Goal: Task Accomplishment & Management: Manage account settings

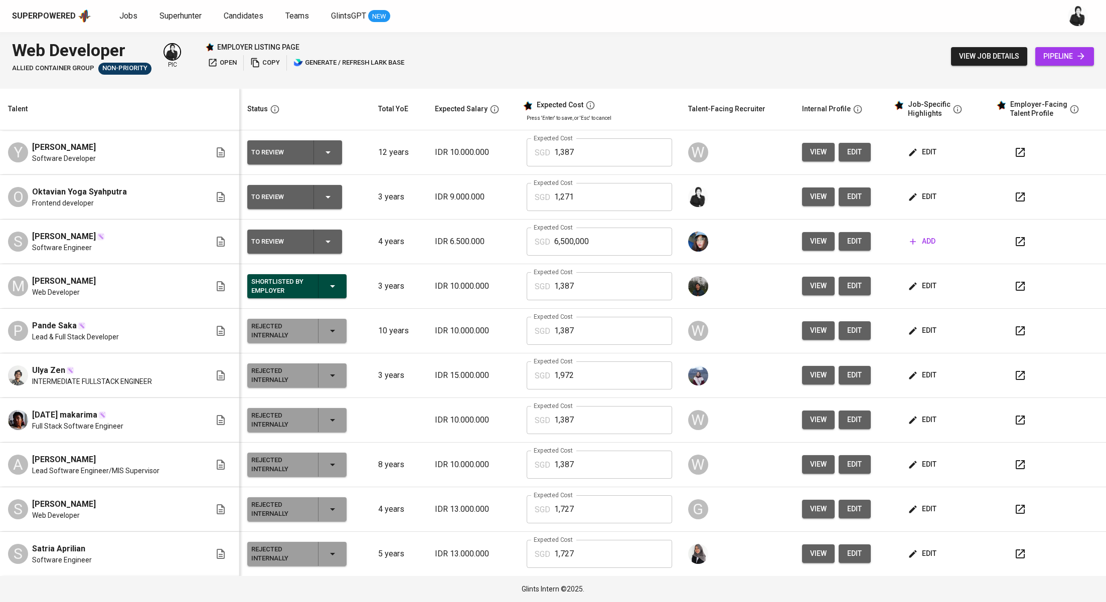
drag, startPoint x: 81, startPoint y: 220, endPoint x: 36, endPoint y: 238, distance: 48.9
click at [36, 237] on td "S Syech Arbha Software Engineer" at bounding box center [119, 242] width 239 height 45
drag, startPoint x: 31, startPoint y: 238, endPoint x: 76, endPoint y: 239, distance: 45.1
click at [76, 239] on div "S Syech Arbha Software Engineer" at bounding box center [109, 242] width 203 height 22
copy span "[PERSON_NAME]"
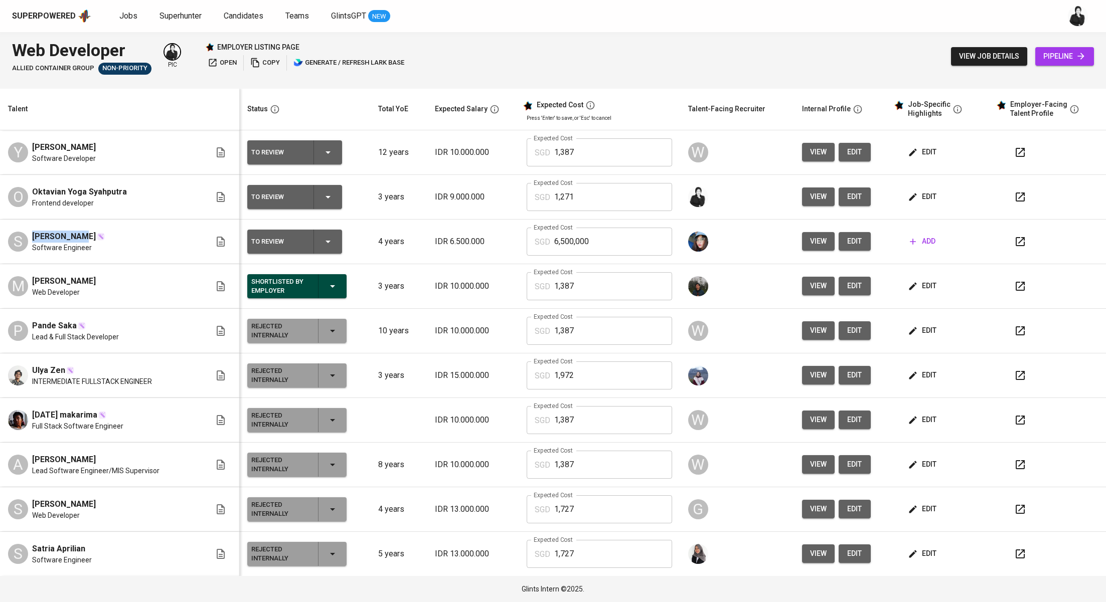
click at [322, 246] on icon "button" at bounding box center [328, 242] width 12 height 12
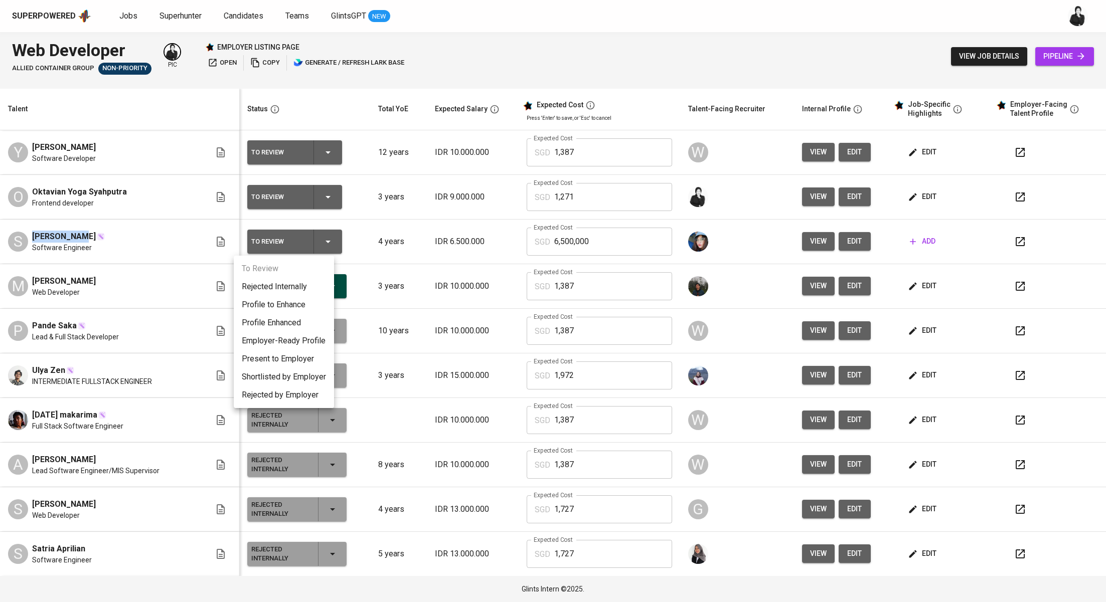
click at [305, 287] on li "Rejected Internally" at bounding box center [284, 287] width 100 height 18
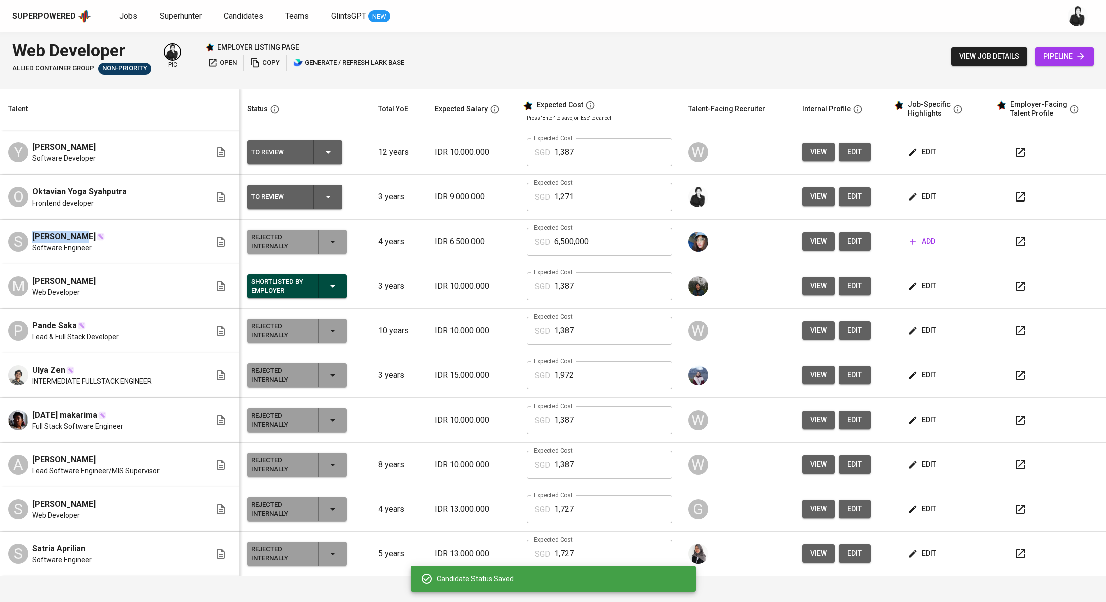
click at [330, 285] on icon "button" at bounding box center [332, 286] width 5 height 3
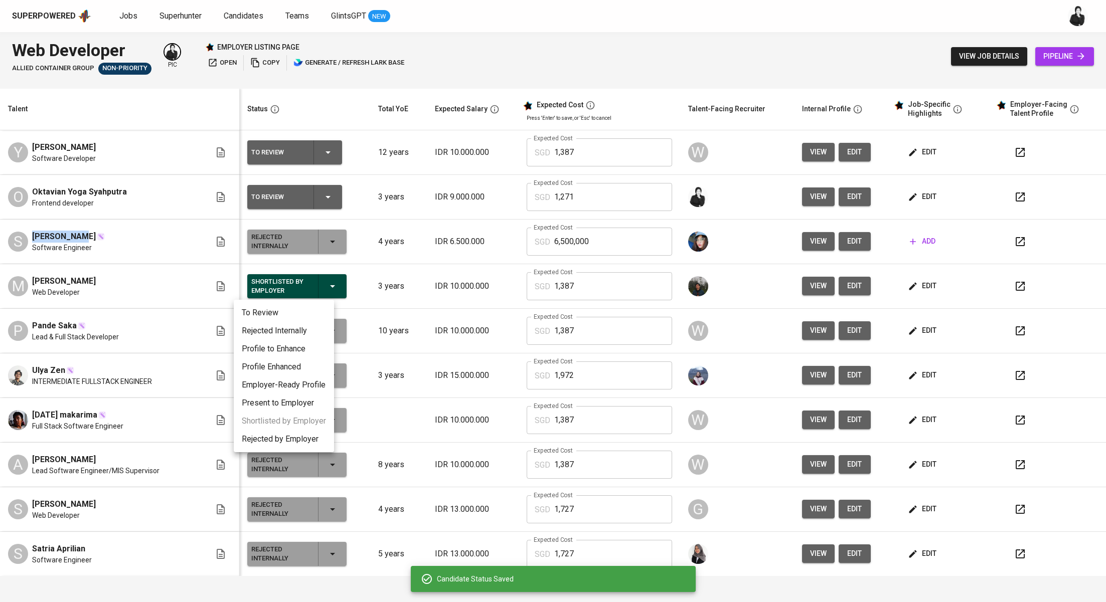
click at [578, 209] on div at bounding box center [553, 301] width 1106 height 602
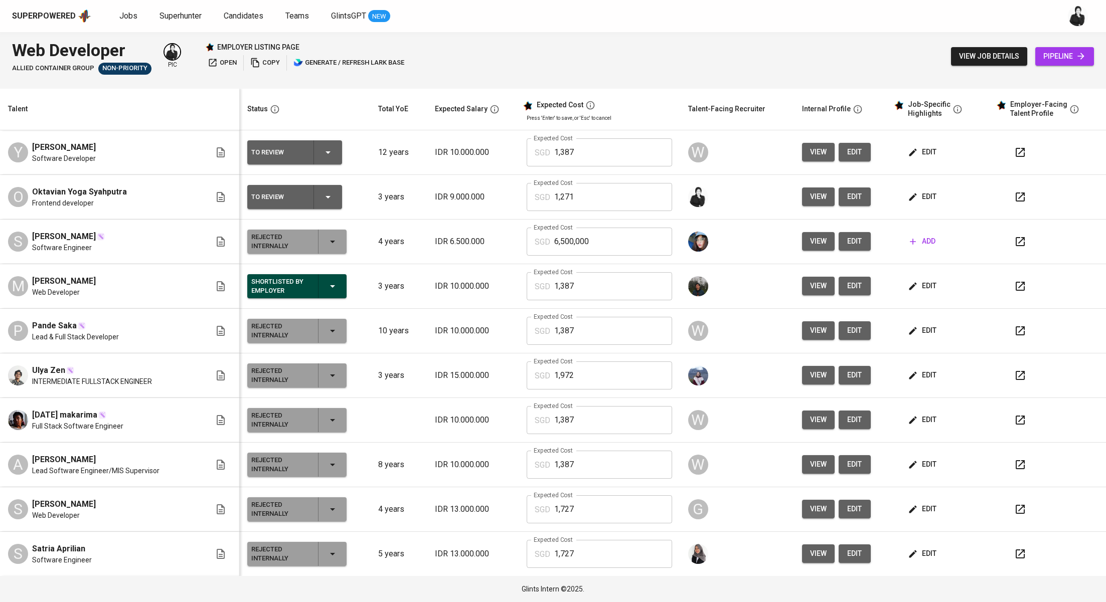
click at [1014, 153] on icon "button" at bounding box center [1020, 152] width 12 height 12
click at [919, 148] on span "edit" at bounding box center [923, 152] width 27 height 13
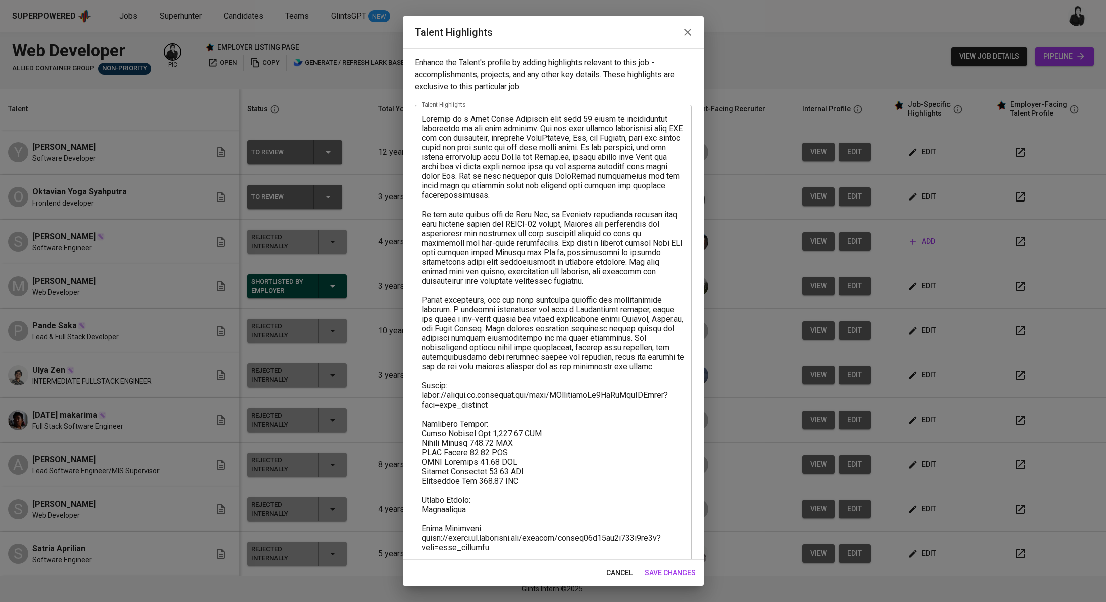
scroll to position [10, 0]
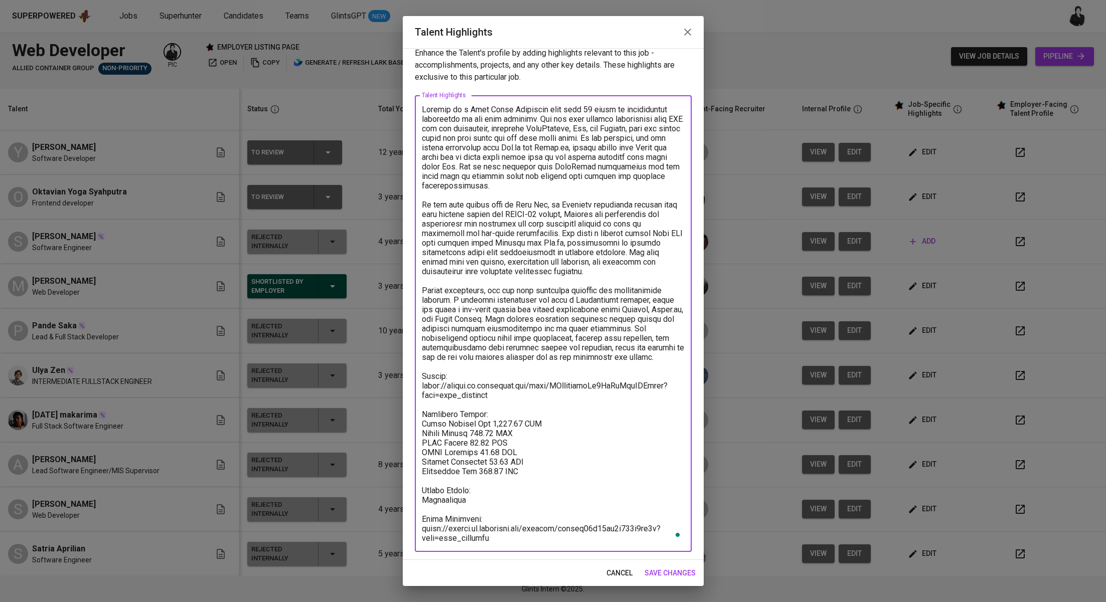
drag, startPoint x: 511, startPoint y: 539, endPoint x: 422, endPoint y: 520, distance: 90.8
click at [422, 520] on textarea "To enrich screen reader interactions, please activate Accessibility in Grammarl…" at bounding box center [553, 324] width 263 height 438
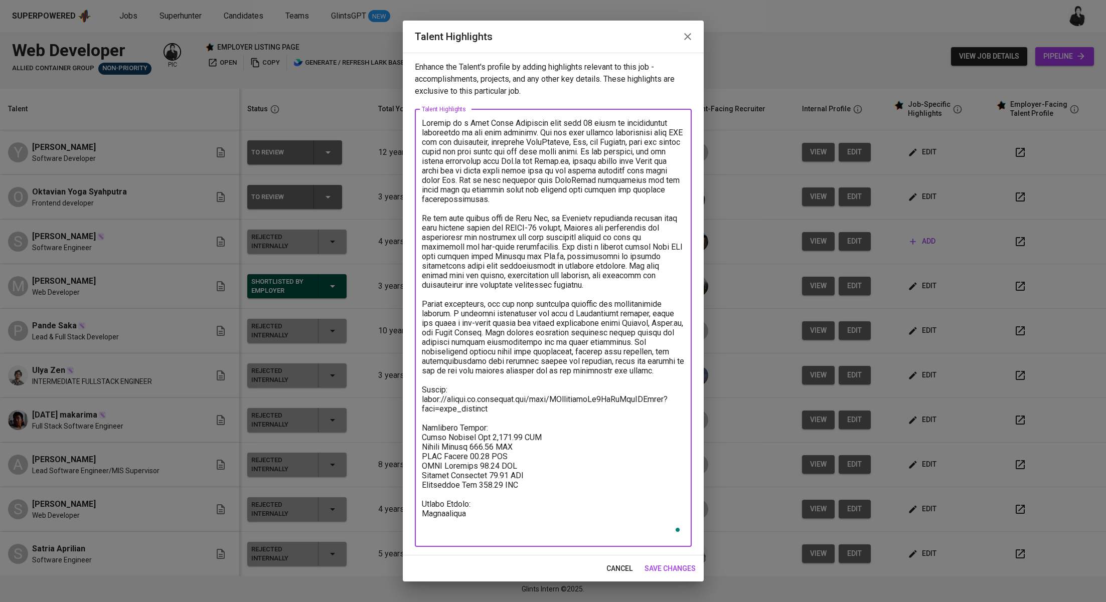
scroll to position [0, 0]
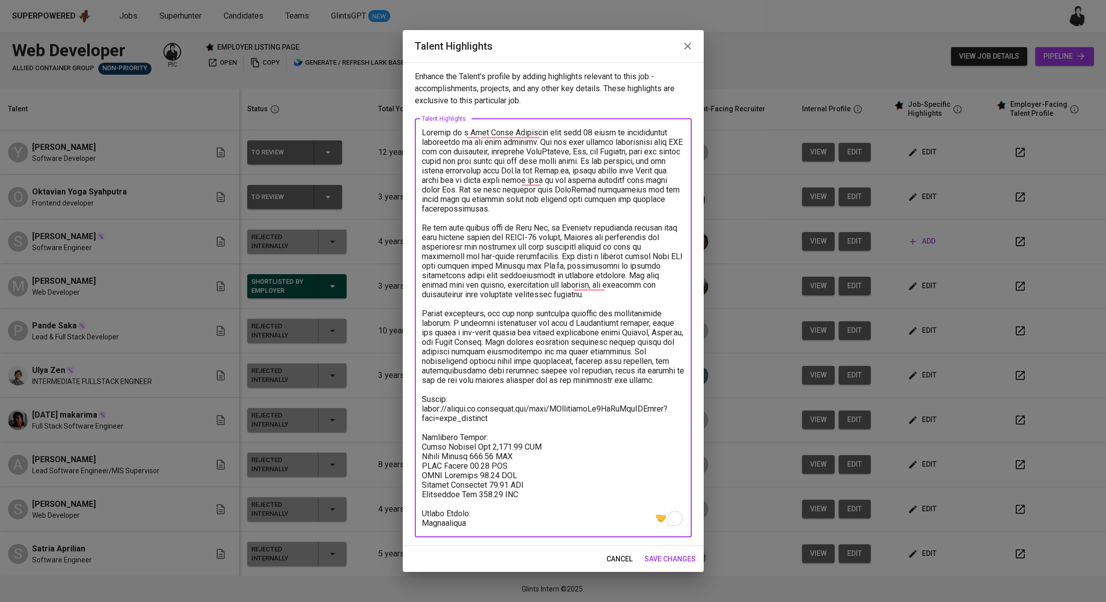
type textarea "Yolanda is a Full Stack Developer with over 12 years of professional experience…"
click at [666, 556] on span "save changes" at bounding box center [669, 559] width 51 height 13
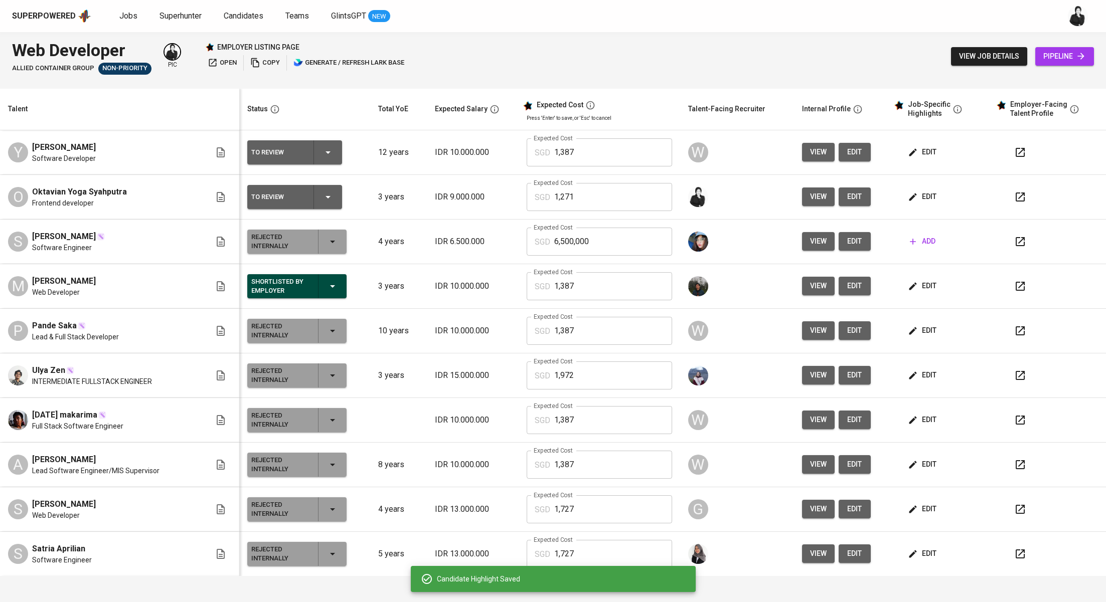
click at [680, 551] on td at bounding box center [737, 554] width 114 height 45
click at [322, 150] on icon "button" at bounding box center [328, 152] width 12 height 12
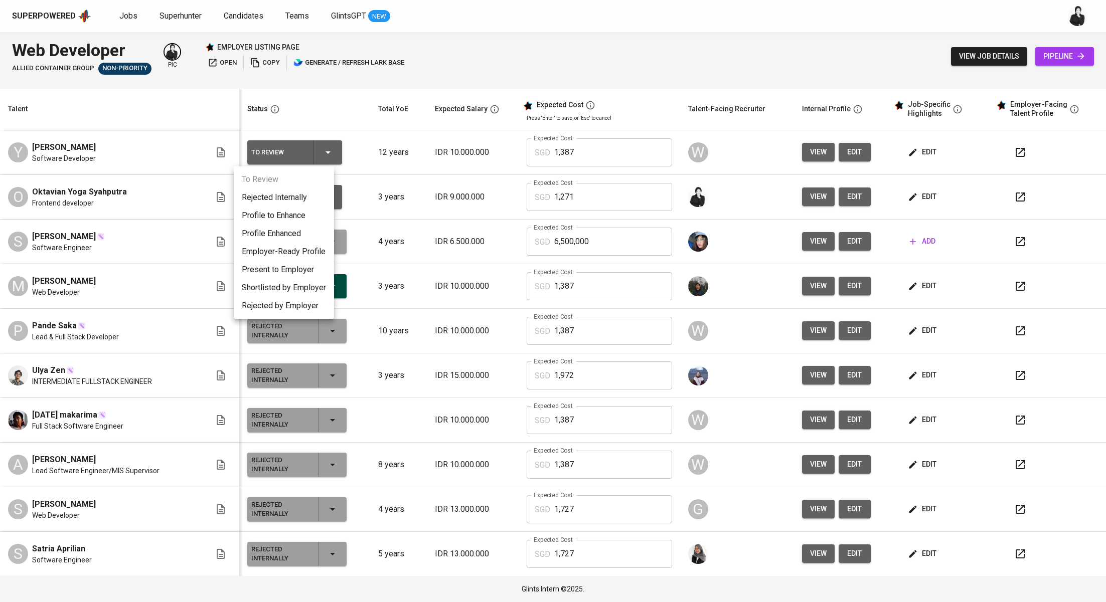
click at [307, 275] on li "Present to Employer" at bounding box center [284, 270] width 100 height 18
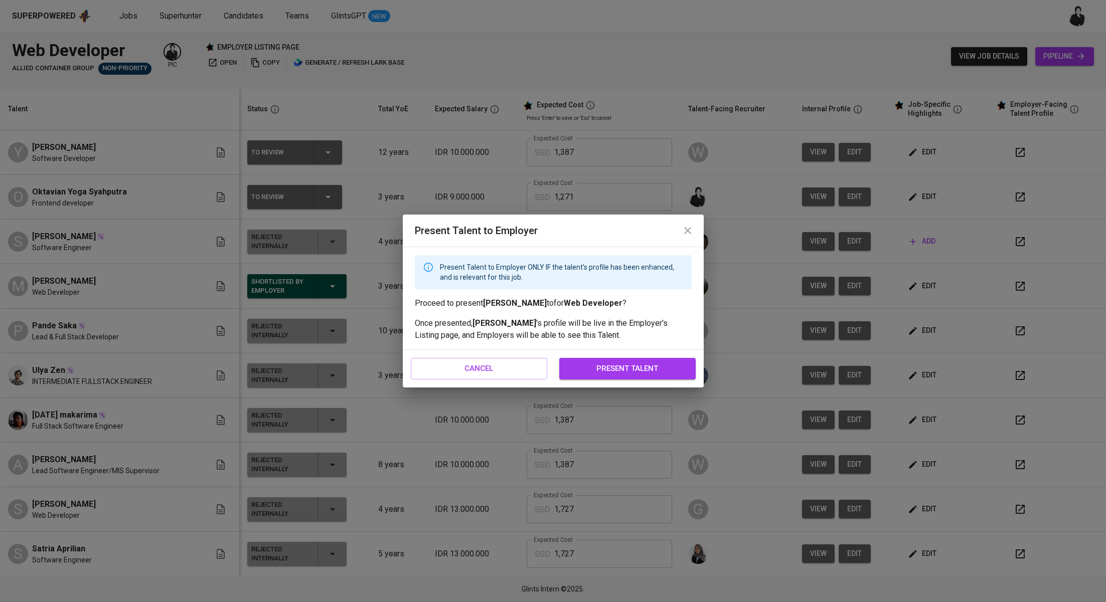
click at [579, 364] on span "present talent" at bounding box center [627, 368] width 114 height 13
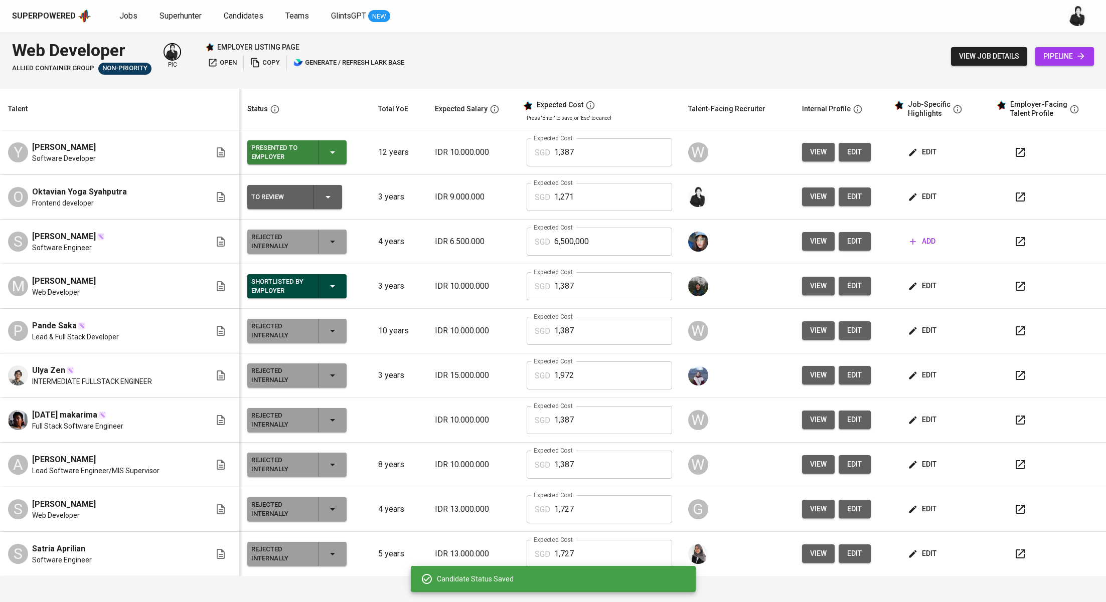
click at [322, 191] on icon "button" at bounding box center [328, 197] width 12 height 12
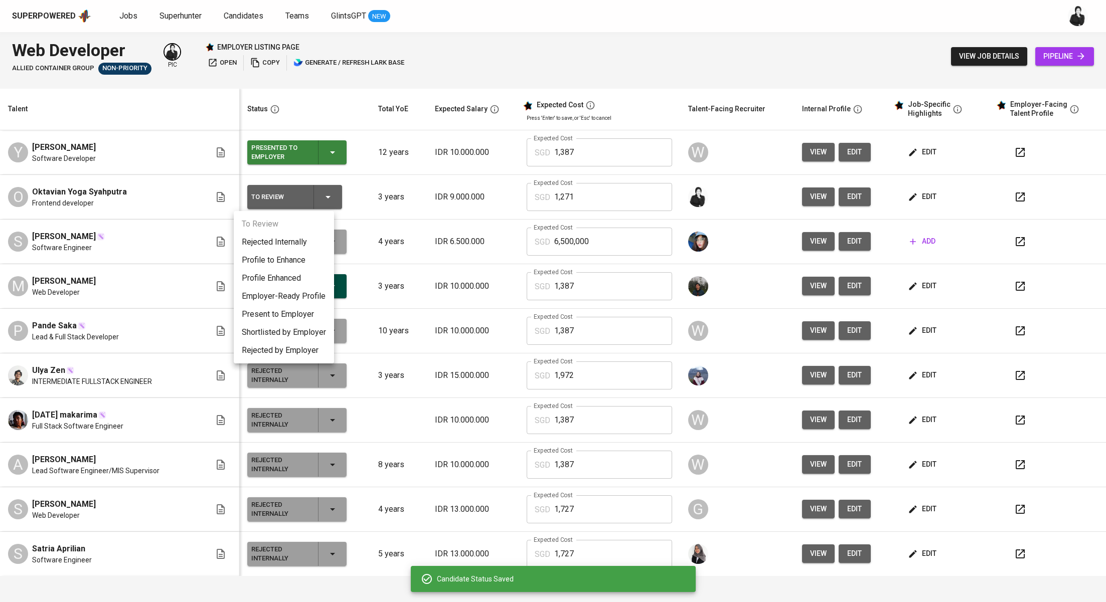
click at [304, 317] on li "Present to Employer" at bounding box center [284, 314] width 100 height 18
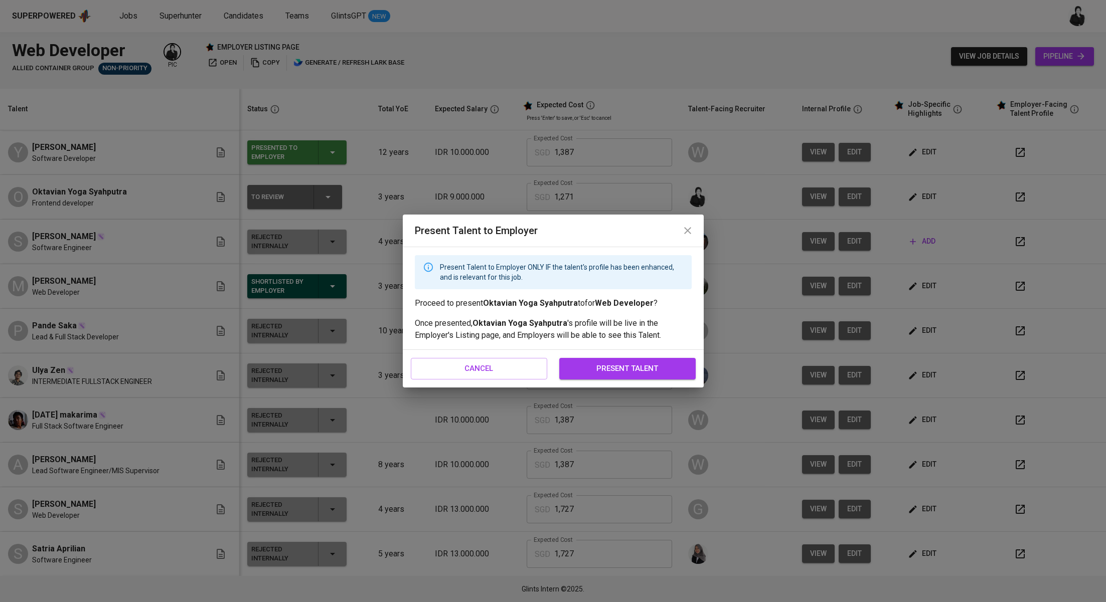
click at [581, 369] on span "present talent" at bounding box center [627, 368] width 114 height 13
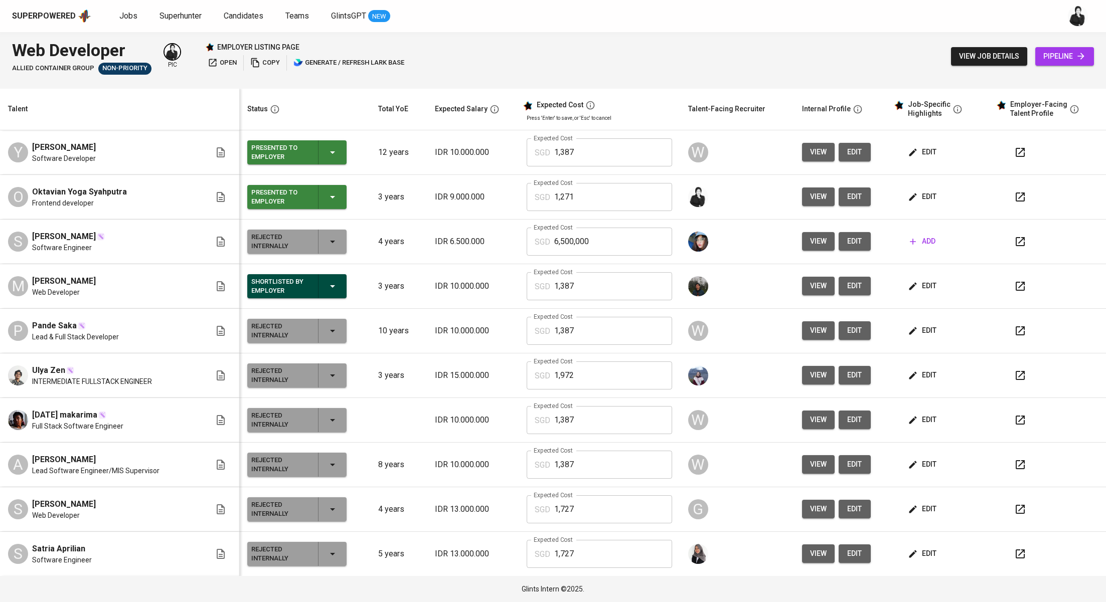
click at [1008, 197] on button "button" at bounding box center [1020, 197] width 24 height 24
click at [1014, 198] on icon "button" at bounding box center [1020, 197] width 12 height 12
click at [122, 16] on span "Jobs" at bounding box center [128, 16] width 18 height 10
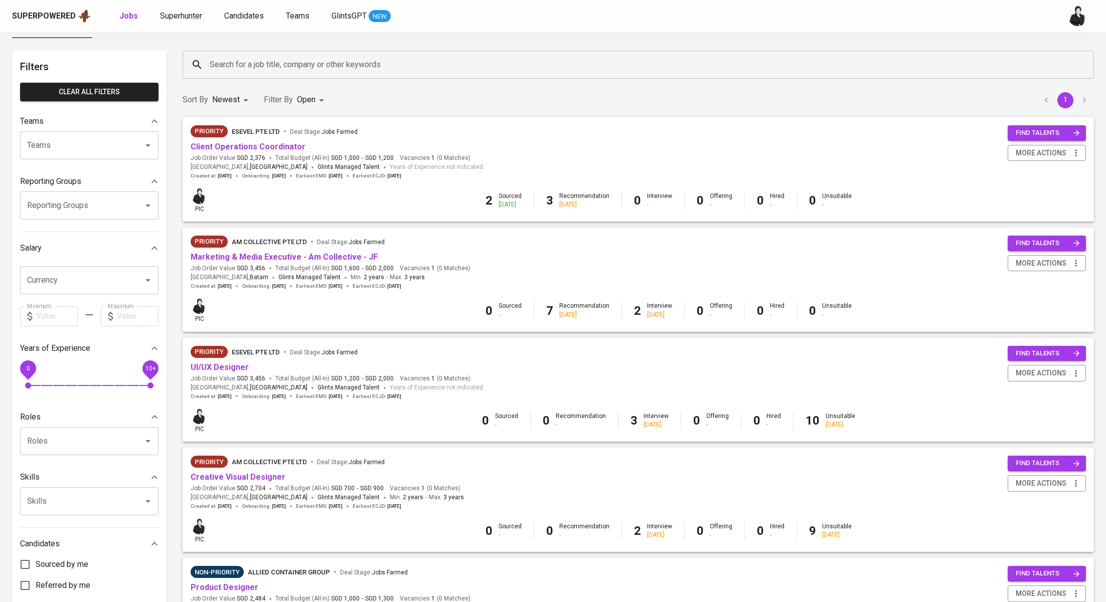
scroll to position [8, 0]
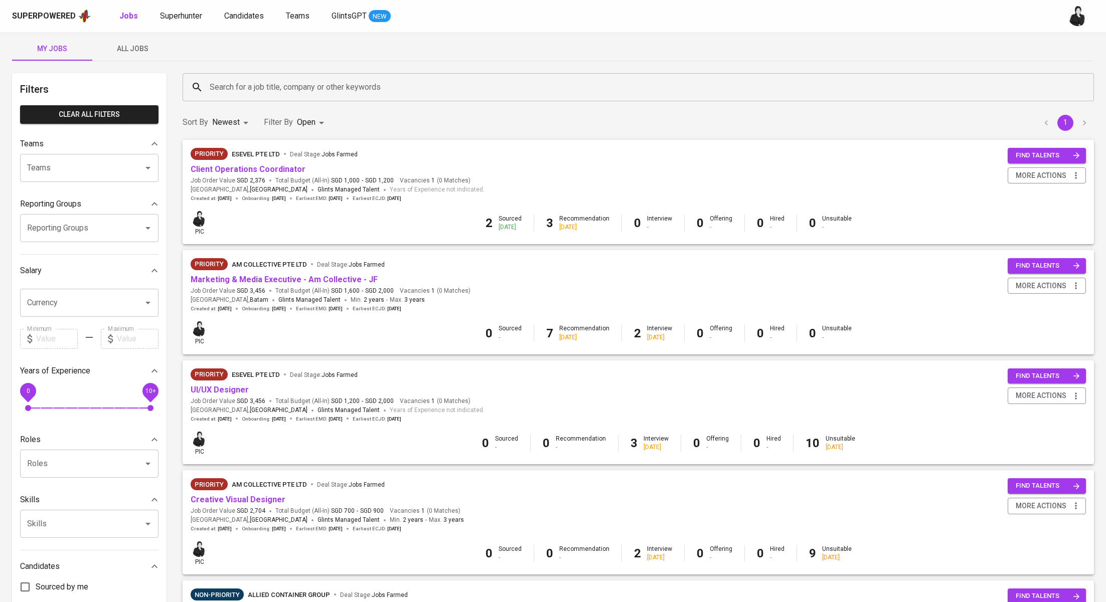
click at [142, 47] on span "All Jobs" at bounding box center [132, 49] width 68 height 13
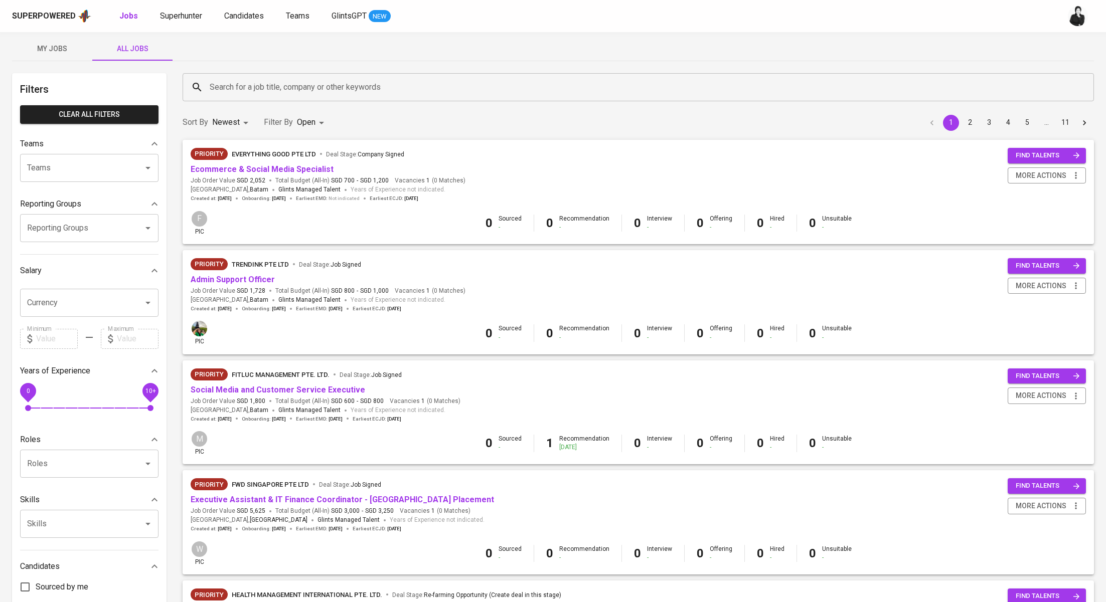
click at [313, 90] on input "Search for a job title, company or other keywords" at bounding box center [640, 87] width 867 height 19
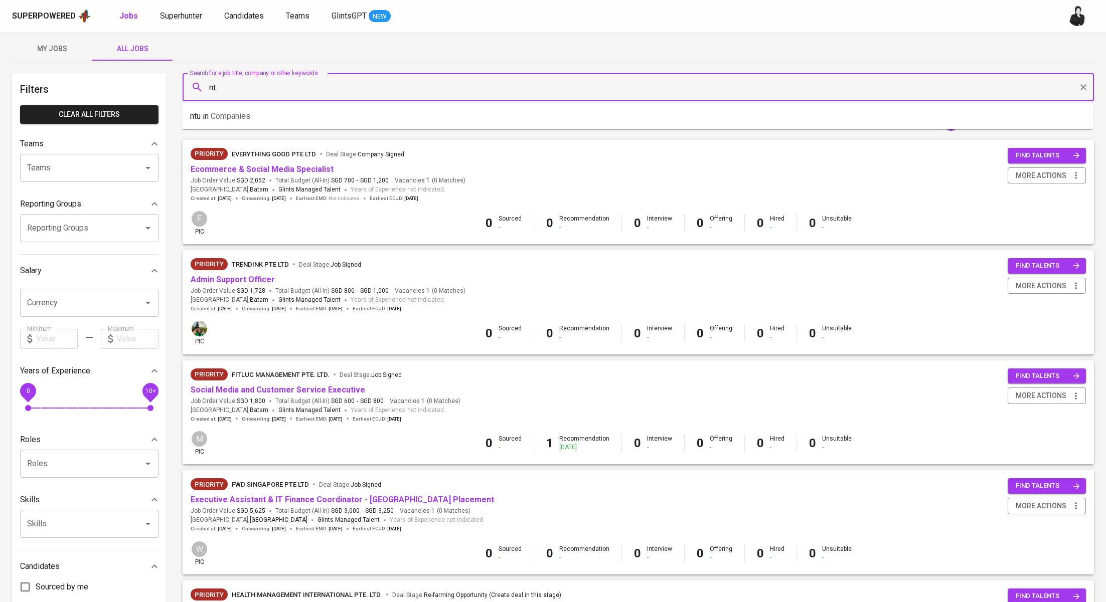
type input "n"
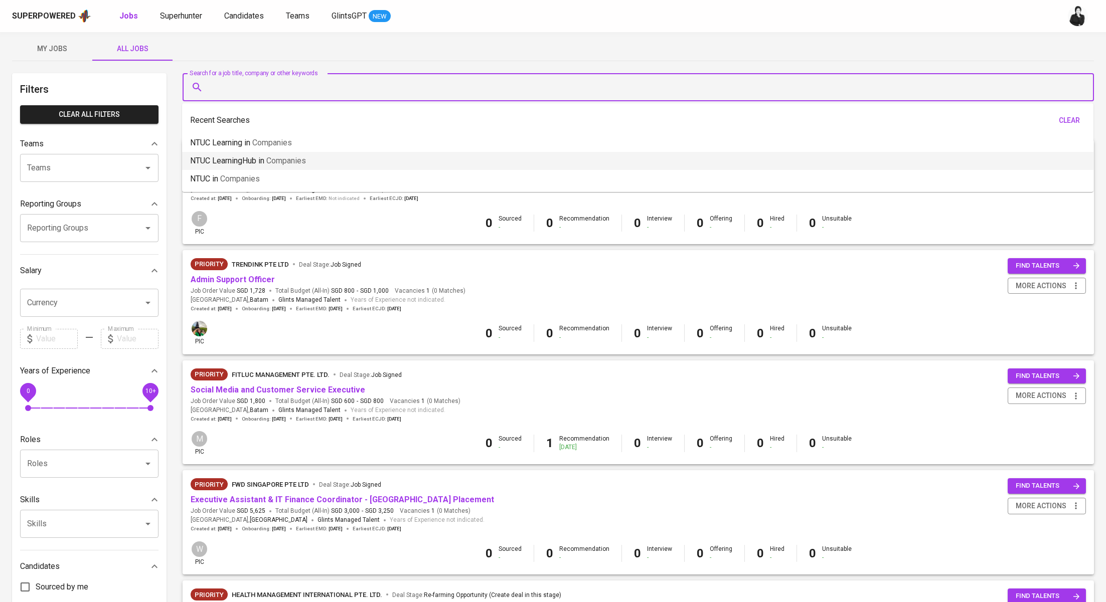
click at [341, 165] on li "NTUC LearningHub in Companies" at bounding box center [637, 161] width 911 height 18
type input "NTUC LearningHub"
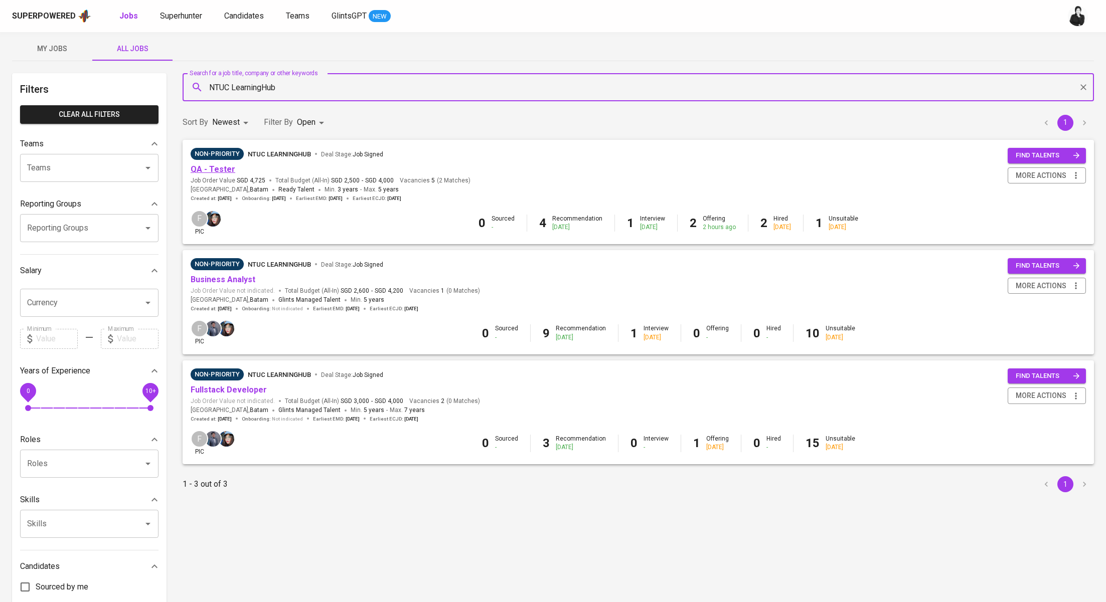
click at [221, 167] on link "QA - Tester" at bounding box center [213, 169] width 45 height 10
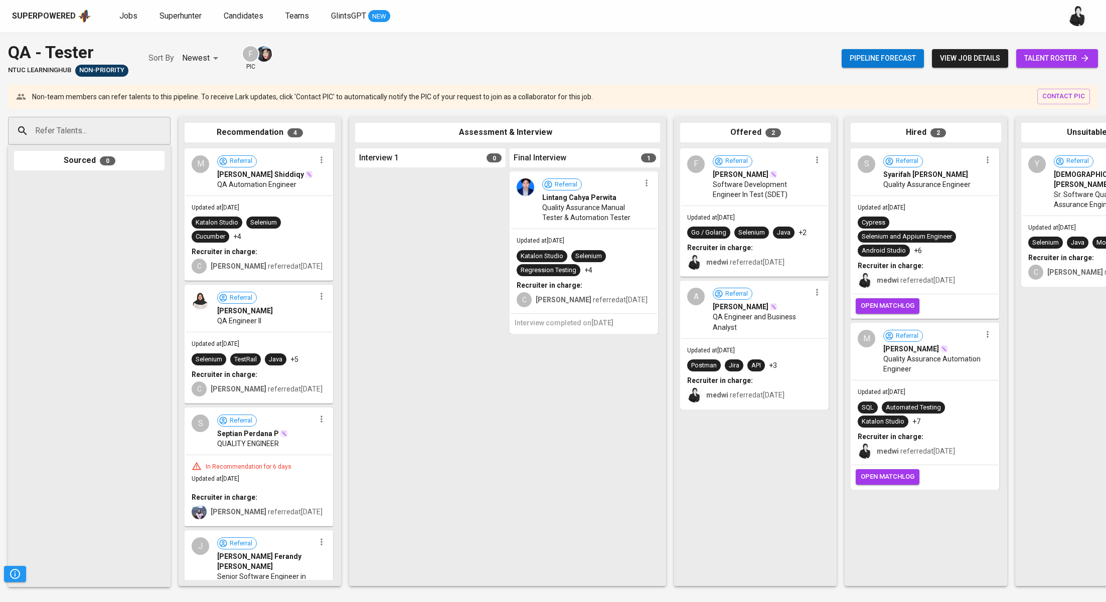
click at [1067, 55] on span "talent roster" at bounding box center [1057, 58] width 66 height 13
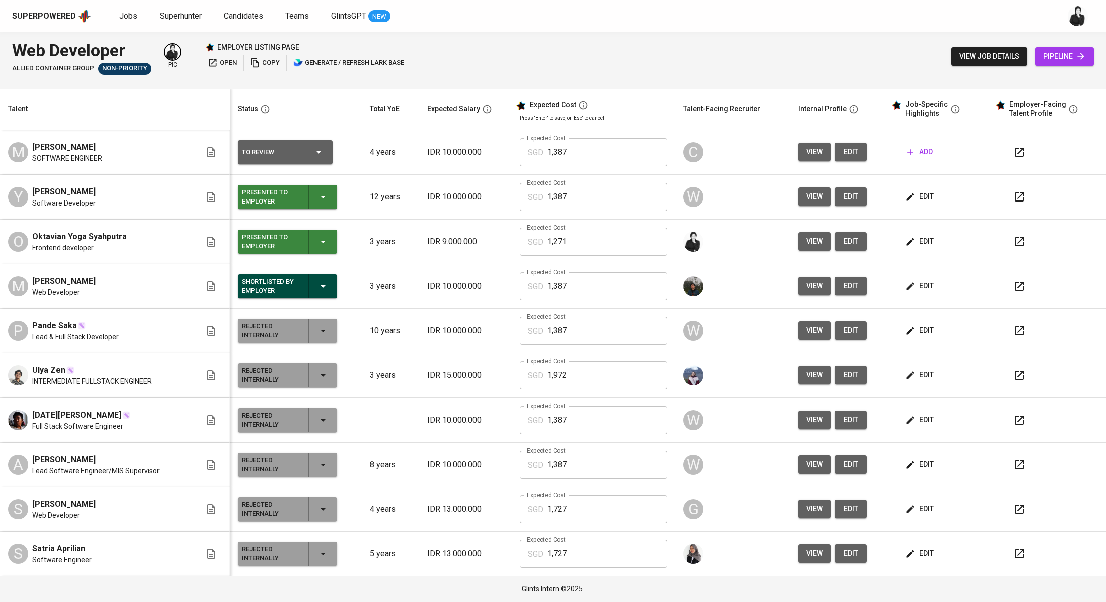
click at [1014, 156] on icon "button" at bounding box center [1018, 152] width 9 height 9
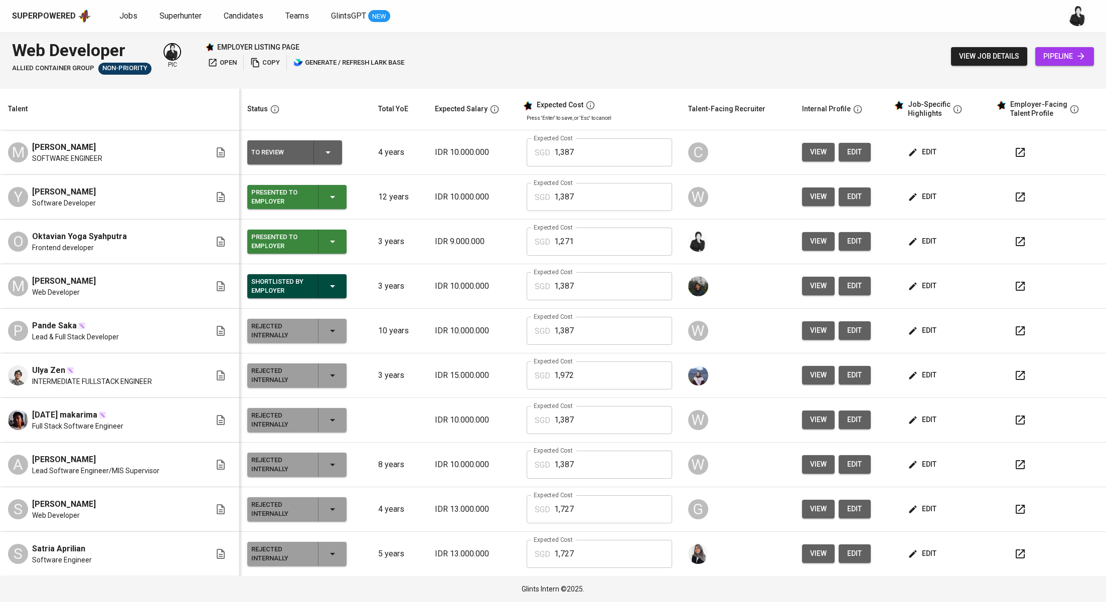
click at [910, 150] on span "edit" at bounding box center [923, 152] width 27 height 13
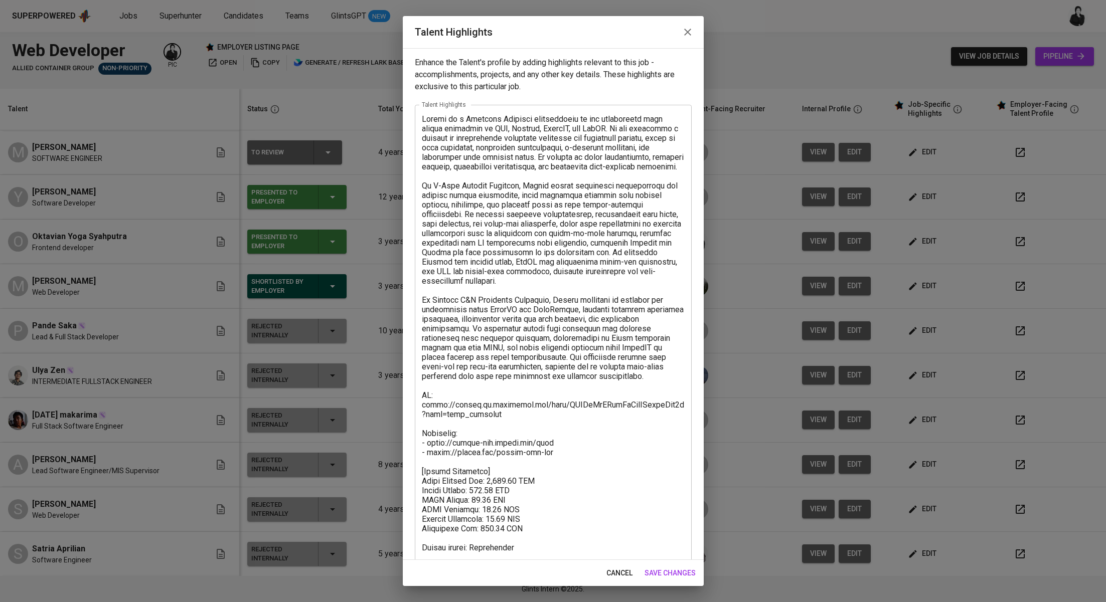
scroll to position [38, 0]
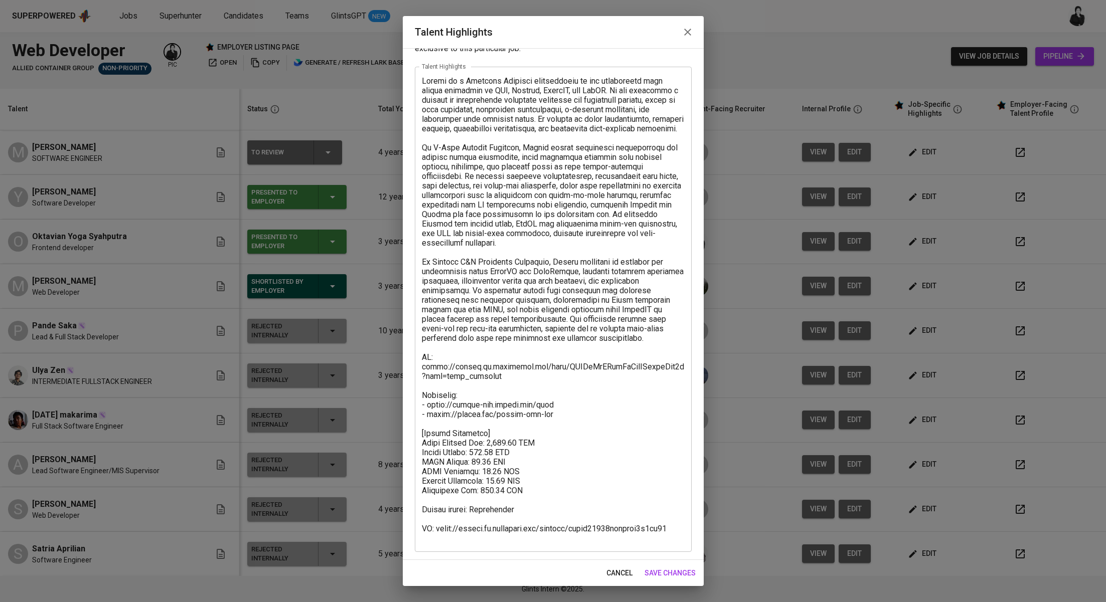
click at [686, 38] on button "button" at bounding box center [687, 32] width 24 height 24
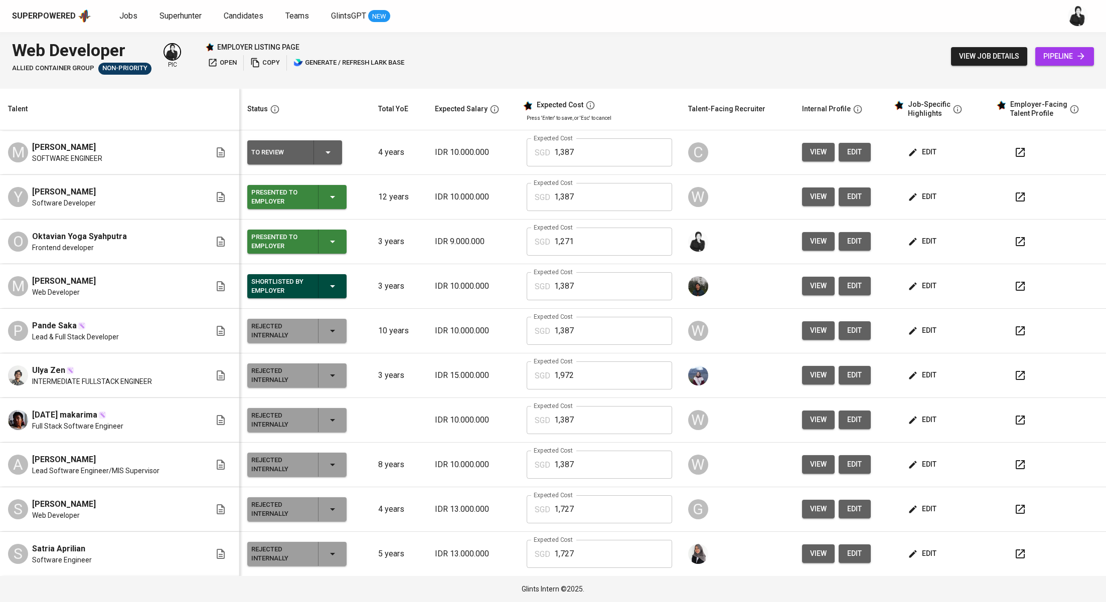
click at [1008, 154] on button "button" at bounding box center [1020, 152] width 24 height 24
click at [910, 149] on span "edit" at bounding box center [923, 152] width 27 height 13
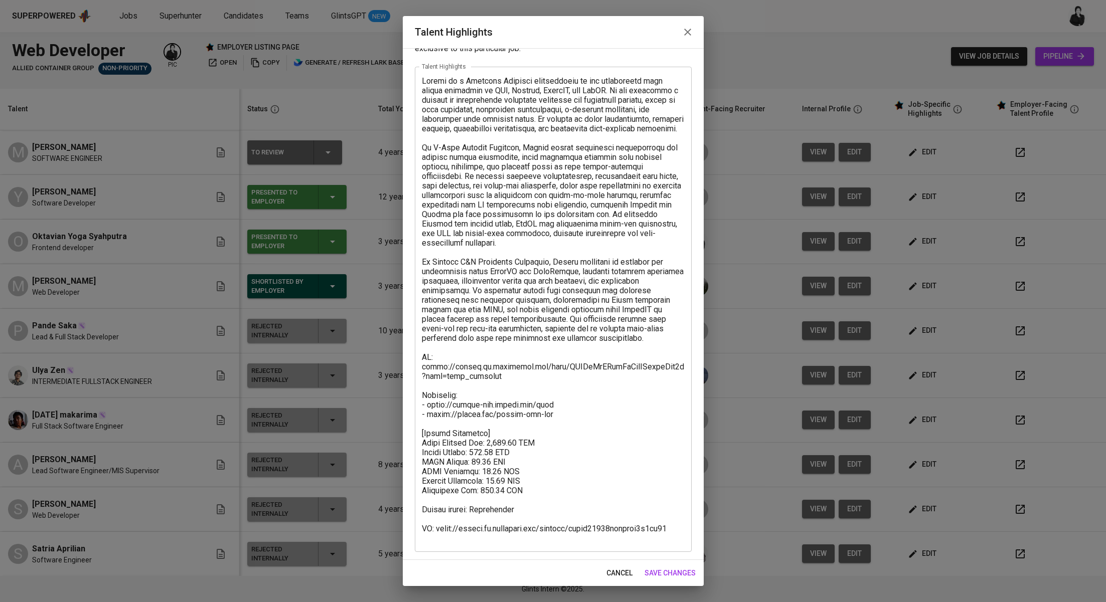
drag, startPoint x: 685, startPoint y: 524, endPoint x: 441, endPoint y: 525, distance: 244.2
click at [441, 525] on div "x Talent Highlights" at bounding box center [553, 309] width 277 height 485
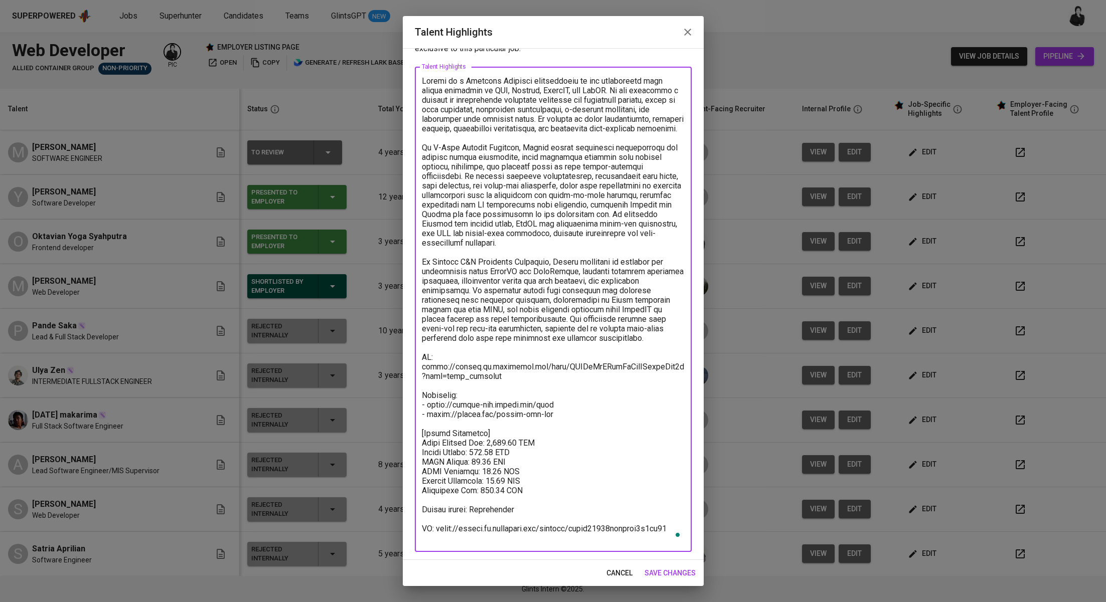
drag, startPoint x: 540, startPoint y: 507, endPoint x: 700, endPoint y: 530, distance: 161.7
click at [700, 530] on div "Enhance the Talent's profile by adding highlights relevant to this job - accomp…" at bounding box center [553, 304] width 301 height 512
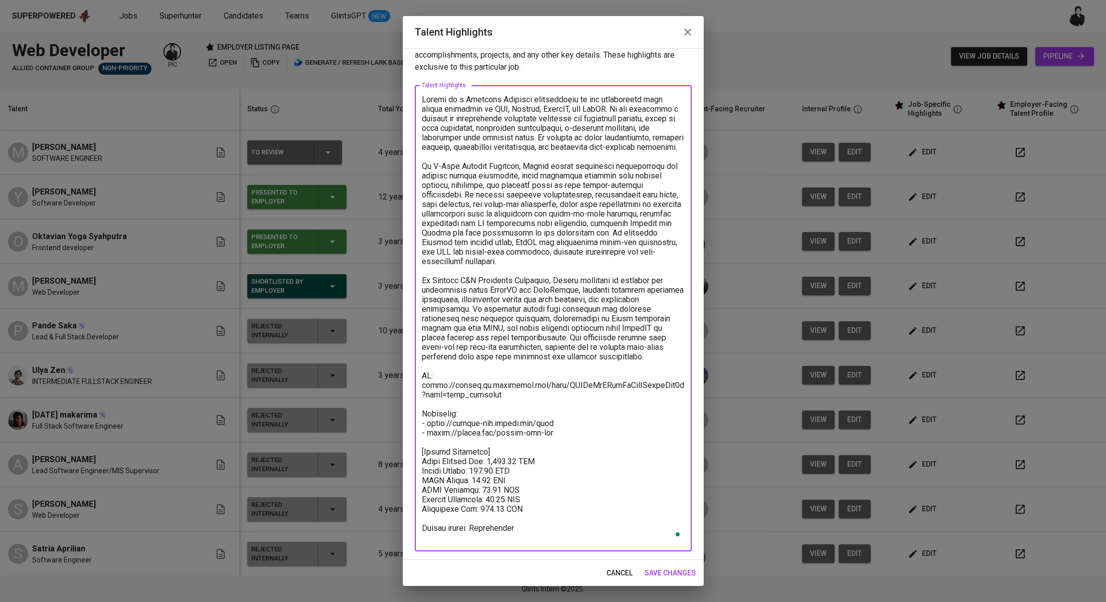
scroll to position [20, 0]
type textarea "[PERSON_NAME] is a Software Engineer specializing in web development with stron…"
click at [674, 577] on span "save changes" at bounding box center [669, 573] width 51 height 13
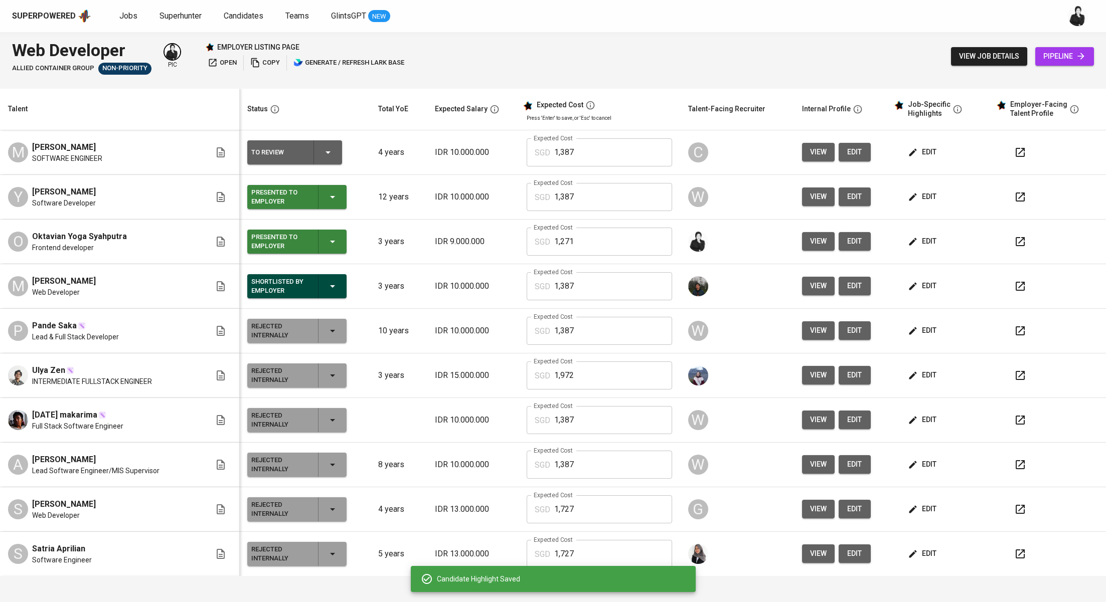
click at [1014, 153] on icon "button" at bounding box center [1020, 152] width 12 height 12
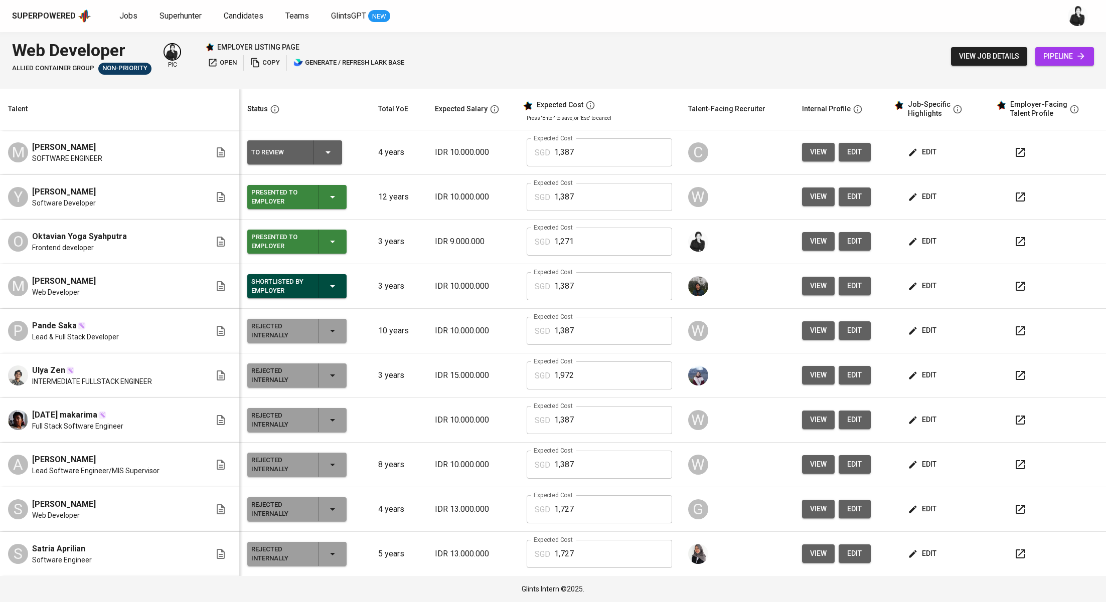
click at [1014, 242] on button "button" at bounding box center [1020, 242] width 24 height 24
click at [1014, 193] on icon "button" at bounding box center [1020, 197] width 12 height 12
click at [322, 155] on icon "button" at bounding box center [328, 152] width 12 height 12
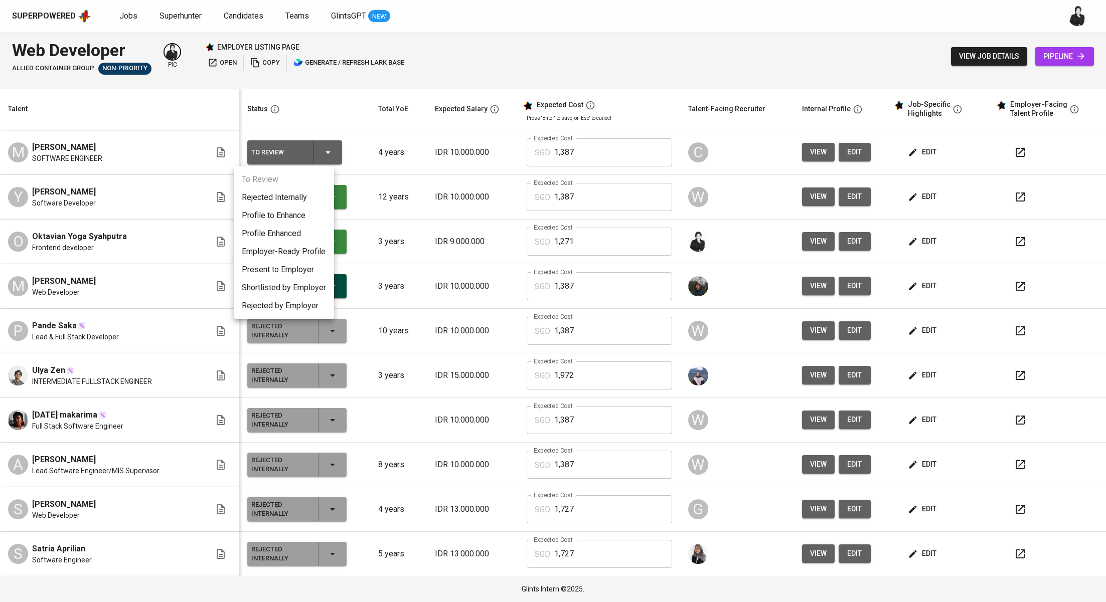
click at [228, 60] on div at bounding box center [553, 301] width 1106 height 602
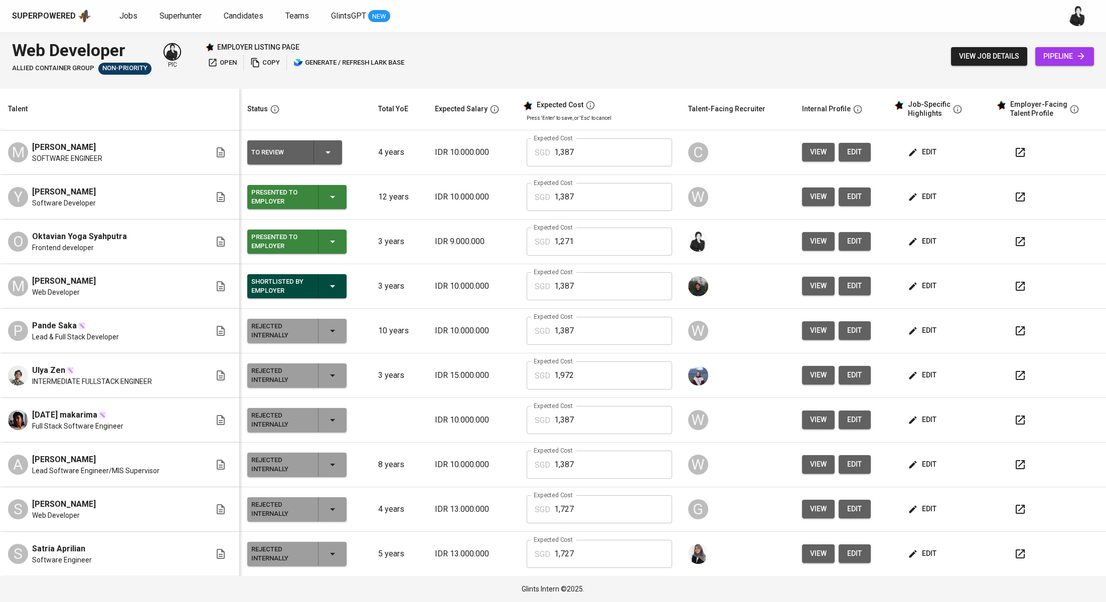
click at [228, 60] on span "open" at bounding box center [222, 63] width 29 height 12
click at [322, 149] on icon "button" at bounding box center [328, 152] width 12 height 12
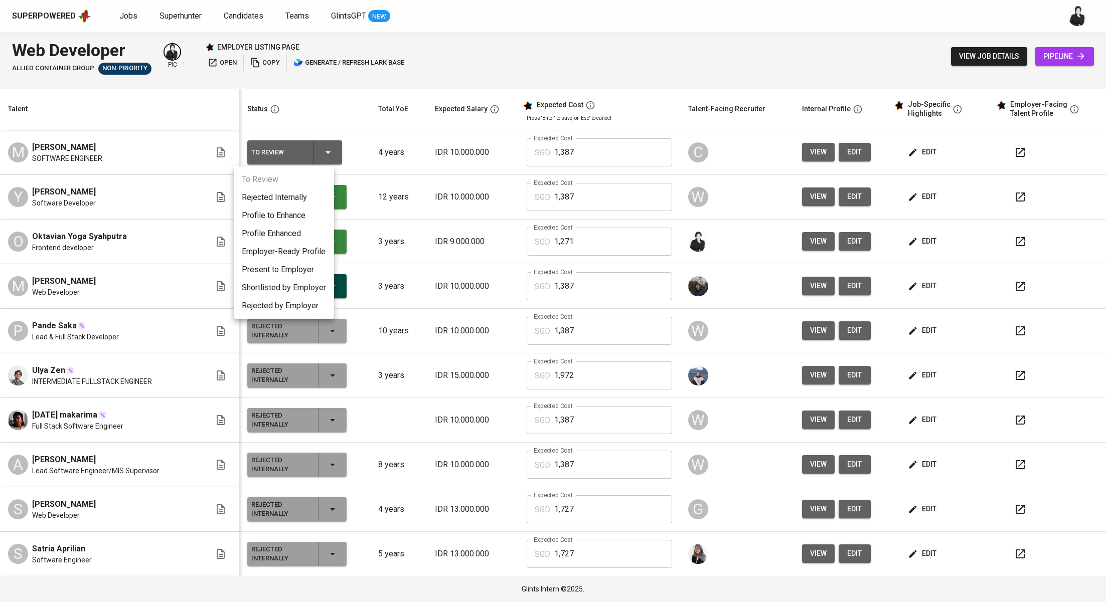
click at [294, 274] on li "Present to Employer" at bounding box center [284, 270] width 100 height 18
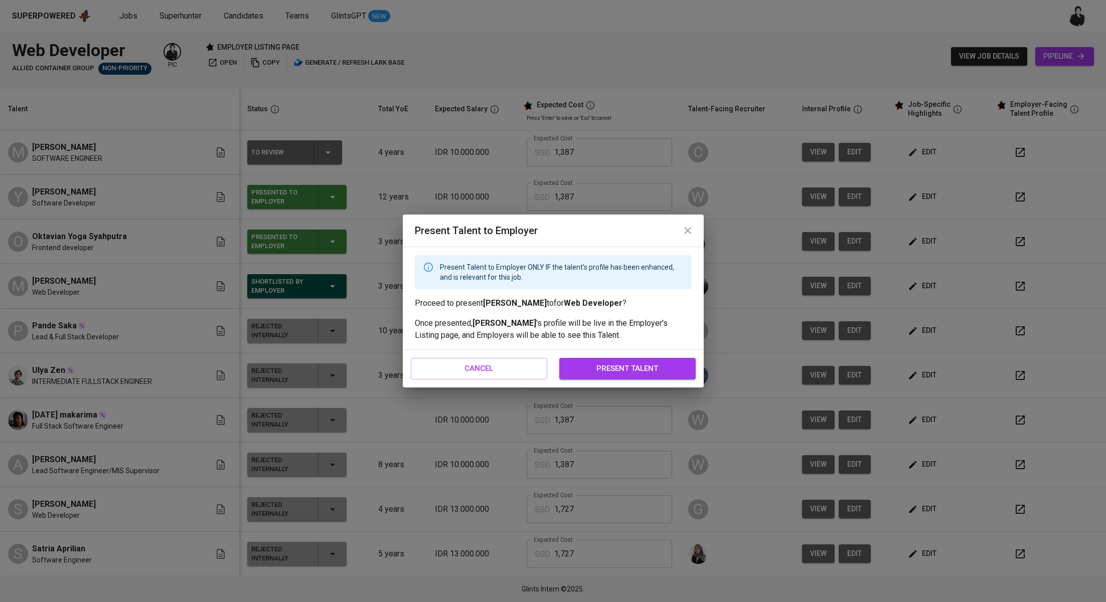
click at [588, 378] on button "present talent" at bounding box center [627, 368] width 136 height 21
click at [588, 356] on div "cancel present talent" at bounding box center [553, 368] width 301 height 37
click at [591, 367] on input "1,972" at bounding box center [613, 376] width 118 height 28
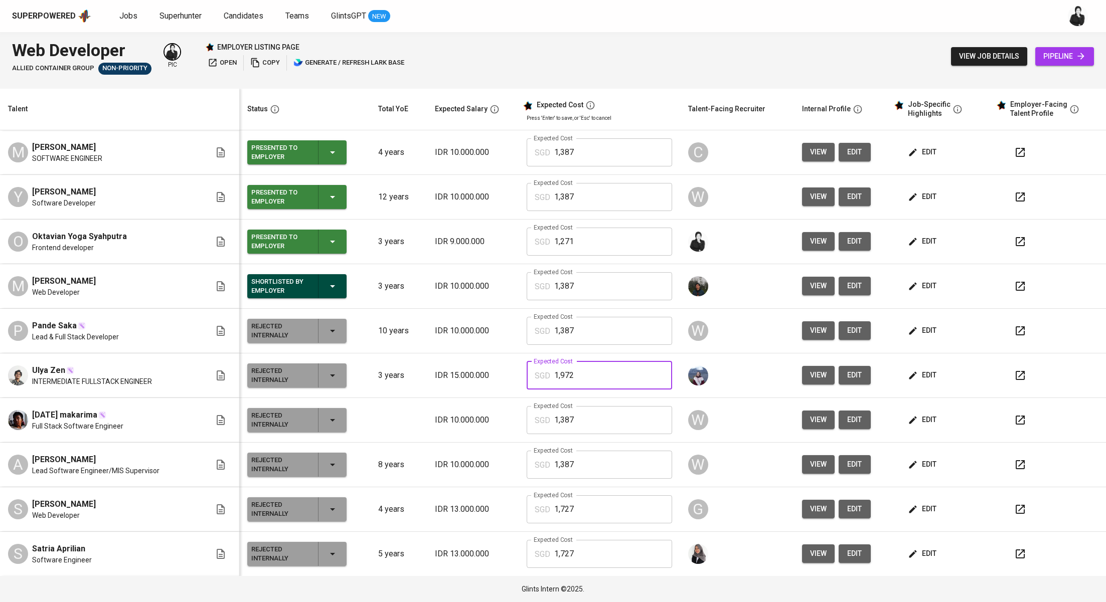
click at [1070, 57] on span "pipeline" at bounding box center [1064, 56] width 43 height 13
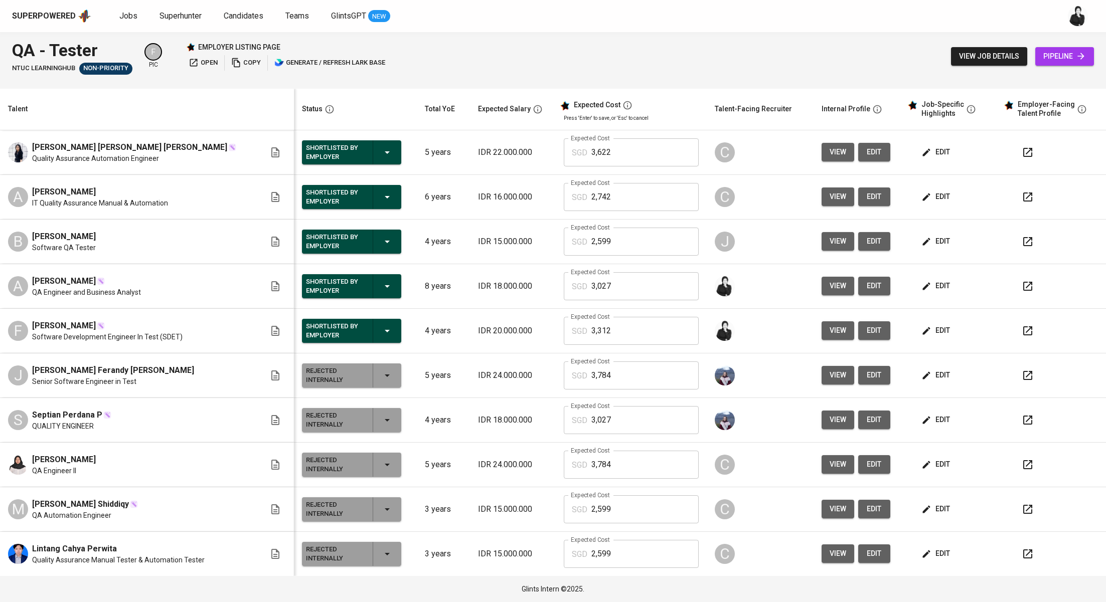
click at [126, 20] on span "Jobs" at bounding box center [128, 16] width 18 height 10
